Goal: Task Accomplishment & Management: Complete application form

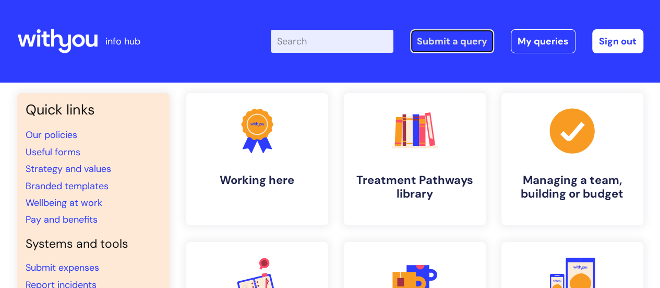
click at [447, 43] on link "Submit a query" at bounding box center [452, 41] width 84 height 24
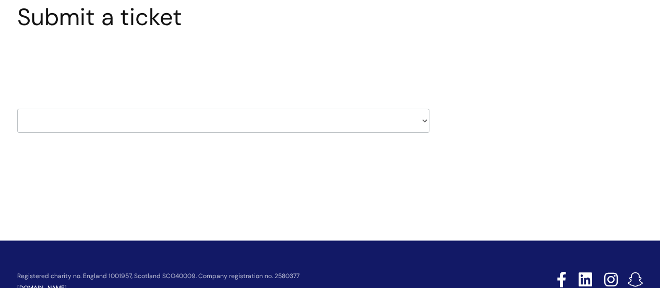
scroll to position [94, 0]
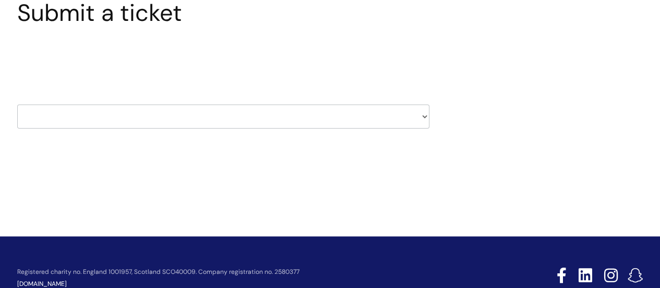
click at [404, 118] on select "HR / People IT and Support Clinical Drug Alerts Finance Accounts Data Support T…" at bounding box center [223, 116] width 412 height 24
select select "learning_and_development"
click at [17, 104] on select "HR / People IT and Support Clinical Drug Alerts Finance Accounts Data Support T…" at bounding box center [223, 116] width 412 height 24
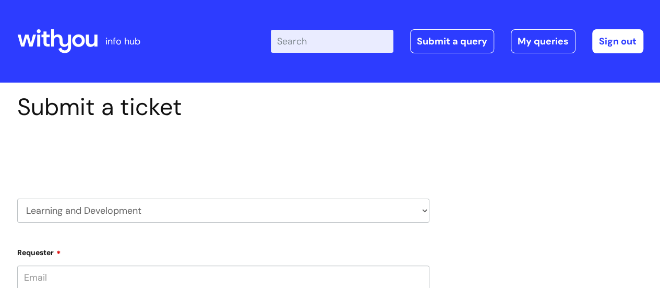
type input "[PERSON_NAME][EMAIL_ADDRESS][PERSON_NAME][DOMAIN_NAME]"
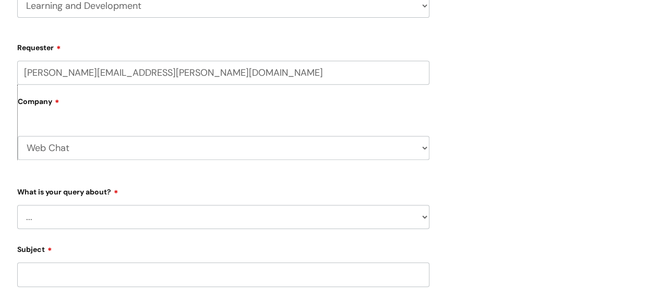
scroll to position [205, 0]
click at [410, 148] on select "Web Chat WithYou Current Staff" at bounding box center [224, 147] width 412 height 24
select select "80004418241"
click at [18, 135] on select "Web Chat WithYou Current Staff" at bounding box center [224, 147] width 412 height 24
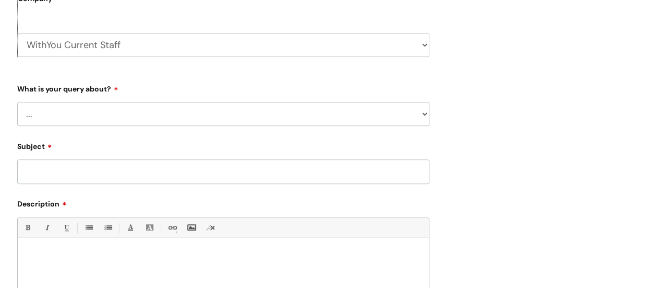
scroll to position [308, 0]
click at [399, 114] on select "... Question about a training course or session booking Ask about apprenticeshi…" at bounding box center [223, 113] width 412 height 24
select select "Manager support – help for my team or service, training report requests"
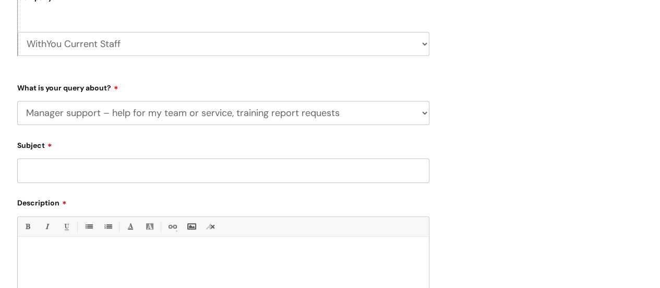
click at [17, 101] on select "... Question about a training course or session booking Ask about apprenticeshi…" at bounding box center [223, 113] width 412 height 24
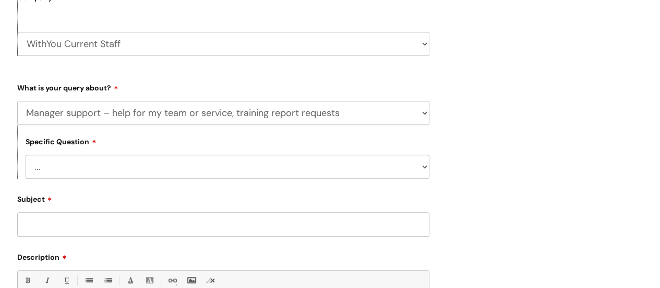
click at [312, 162] on select "... Report or dashboard request Update information for my team members Support …" at bounding box center [228, 167] width 404 height 24
select select "Update information for my team members"
click at [26, 155] on select "... Report or dashboard request Update information for my team members Support …" at bounding box center [228, 167] width 404 height 24
click at [252, 224] on input "Subject" at bounding box center [223, 224] width 412 height 24
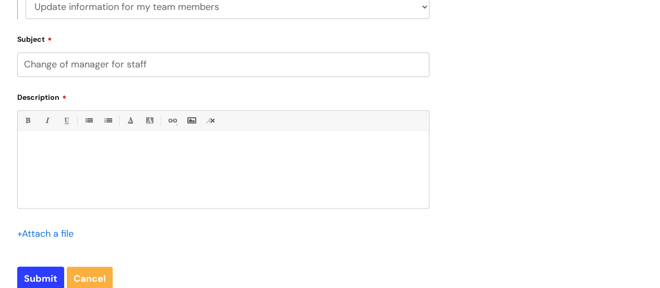
scroll to position [470, 0]
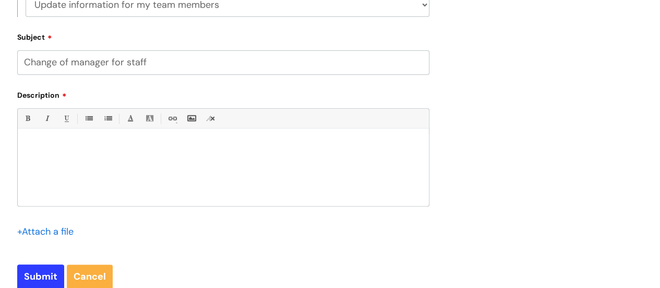
type input "Change of manager for staff"
click at [65, 150] on p at bounding box center [224, 145] width 396 height 9
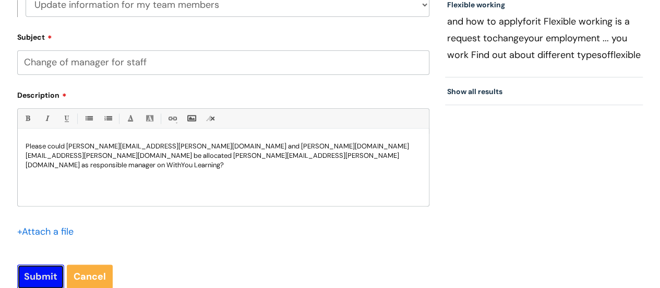
click at [41, 276] on input "Submit" at bounding box center [40, 276] width 47 height 24
type input "Please Wait..."
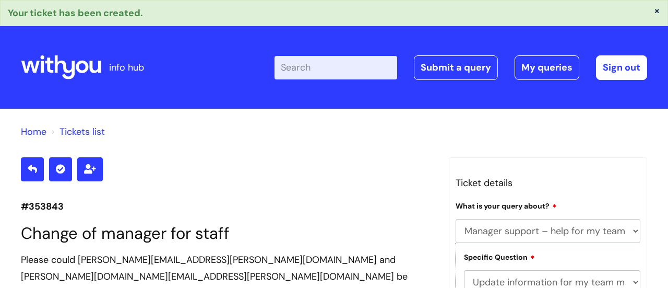
select select "Manager support – help for my team or service, training report requests"
select select "Update information for my team members"
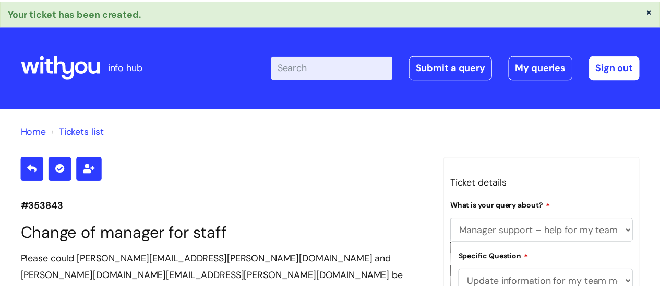
scroll to position [229, 0]
